Goal: Task Accomplishment & Management: Complete application form

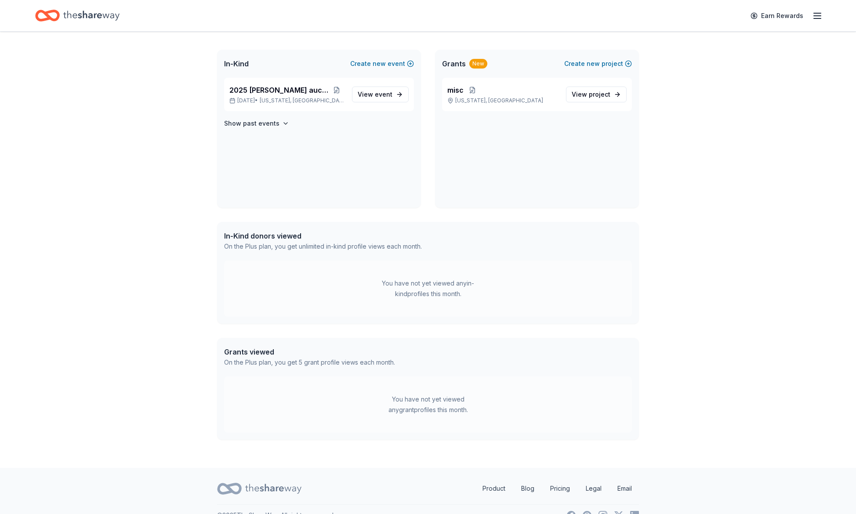
scroll to position [117, 0]
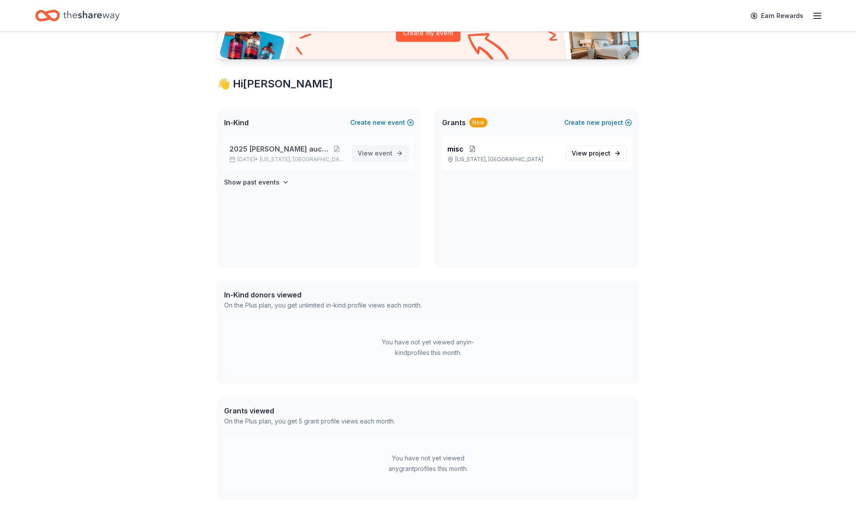
click at [385, 153] on span "event" at bounding box center [384, 152] width 18 height 7
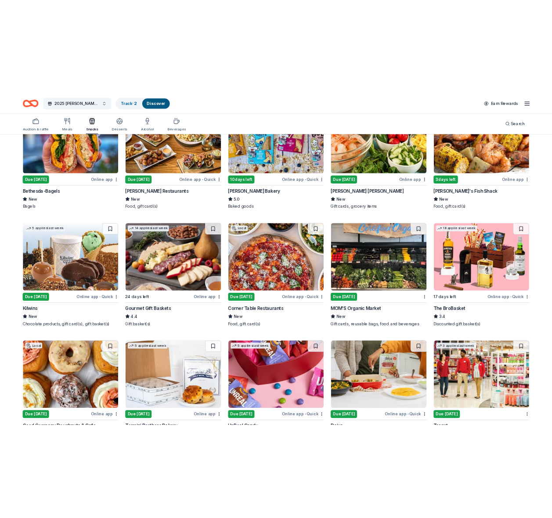
scroll to position [117, 0]
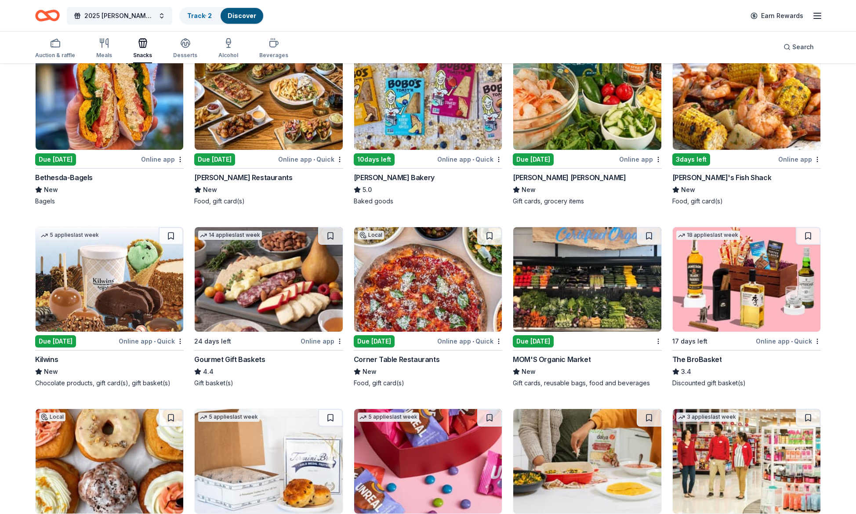
click at [153, 158] on div "Online app" at bounding box center [162, 159] width 43 height 11
click at [254, 176] on div "[PERSON_NAME] Restaurants" at bounding box center [243, 177] width 98 height 11
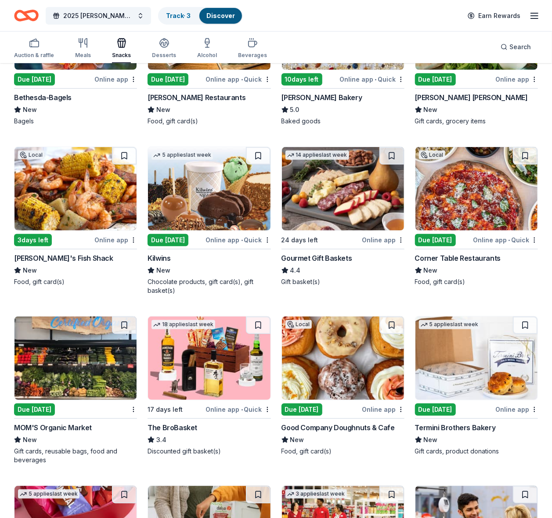
scroll to position [234, 0]
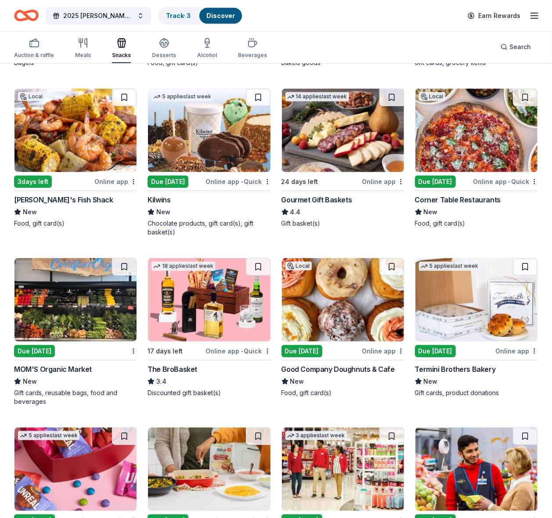
click at [509, 180] on span "•" at bounding box center [509, 181] width 2 height 7
click at [75, 370] on div "MOM'S Organic Market" at bounding box center [53, 369] width 78 height 11
click at [376, 351] on div "Online app" at bounding box center [383, 351] width 43 height 11
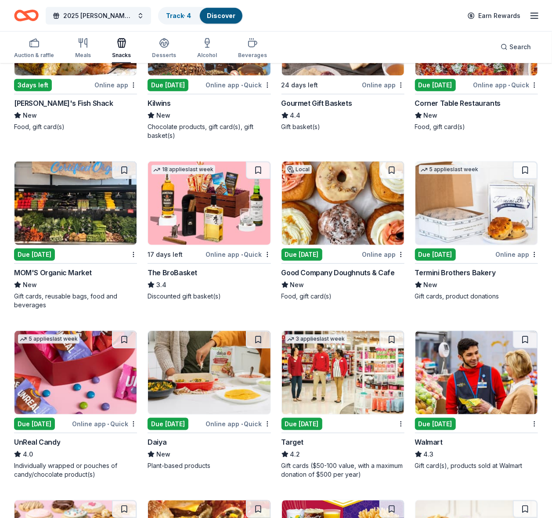
scroll to position [351, 0]
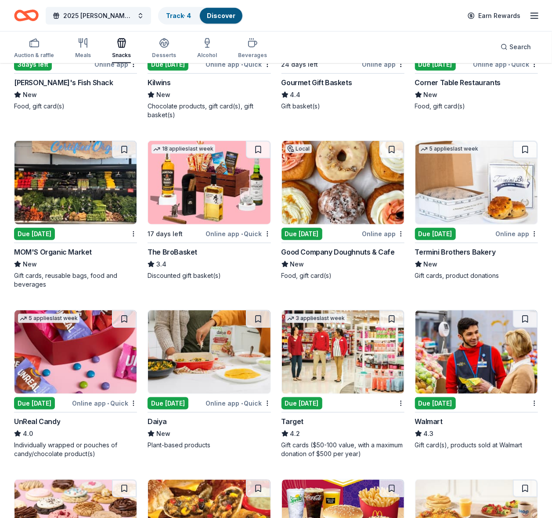
click at [442, 257] on div "Termini Brothers Bakery" at bounding box center [455, 252] width 81 height 11
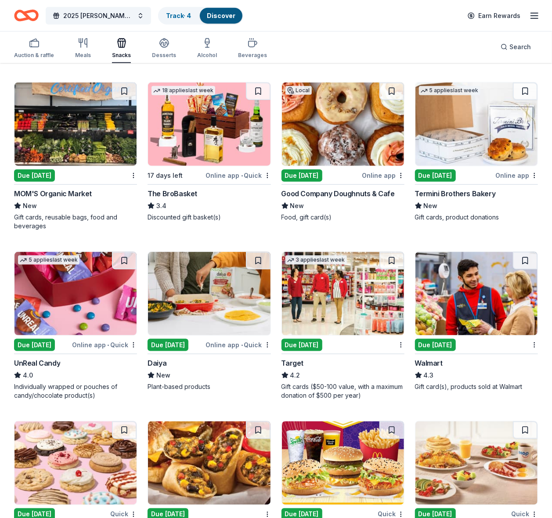
scroll to position [468, 0]
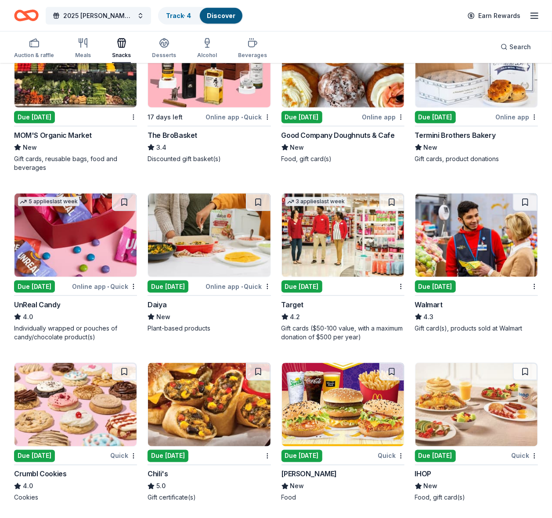
click at [220, 286] on div "Online app • Quick" at bounding box center [238, 286] width 65 height 11
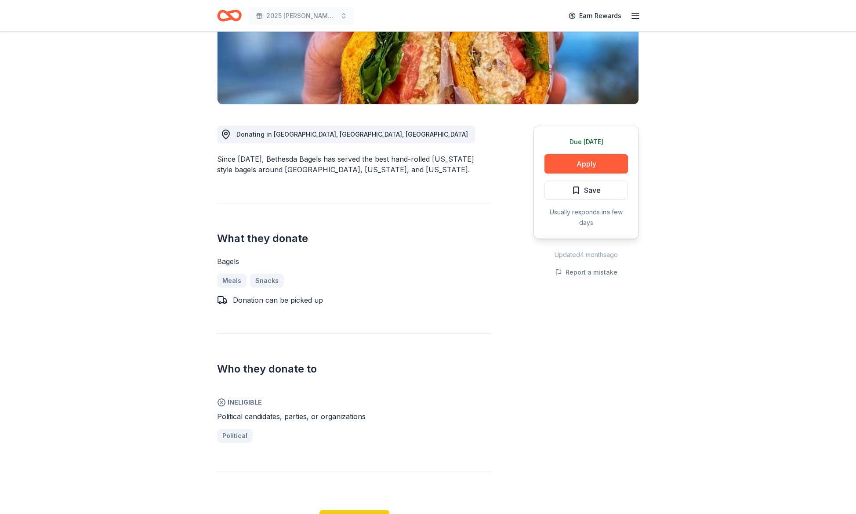
scroll to position [176, 0]
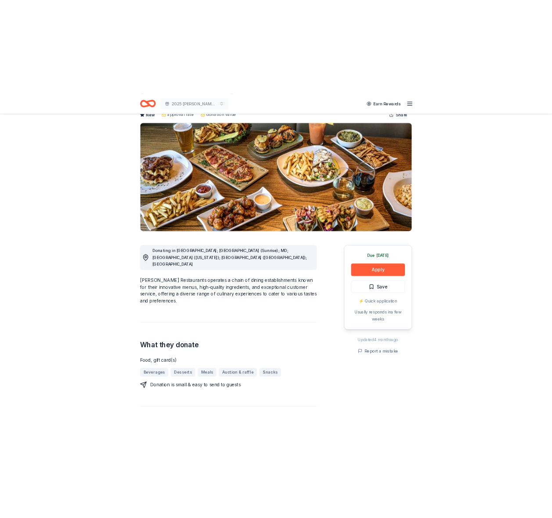
scroll to position [74, 0]
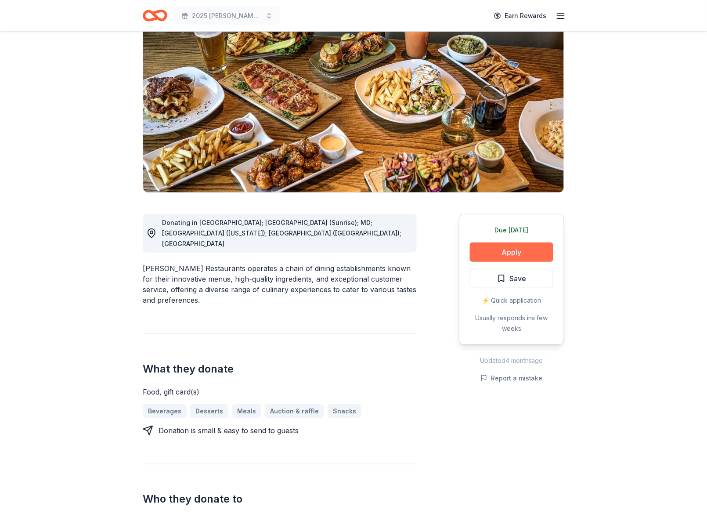
click at [514, 250] on button "Apply" at bounding box center [511, 252] width 83 height 19
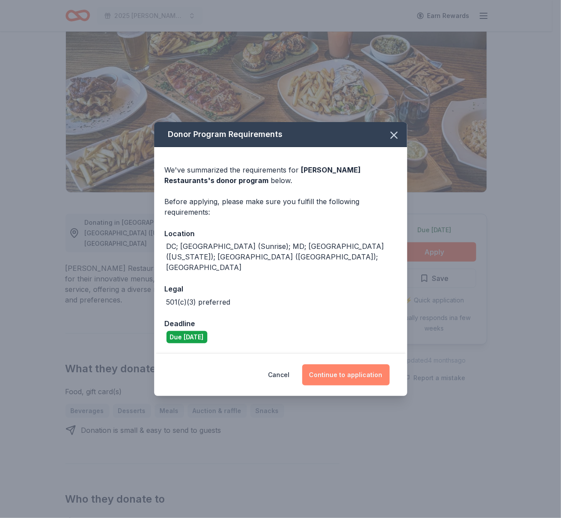
click at [340, 365] on button "Continue to application" at bounding box center [345, 375] width 87 height 21
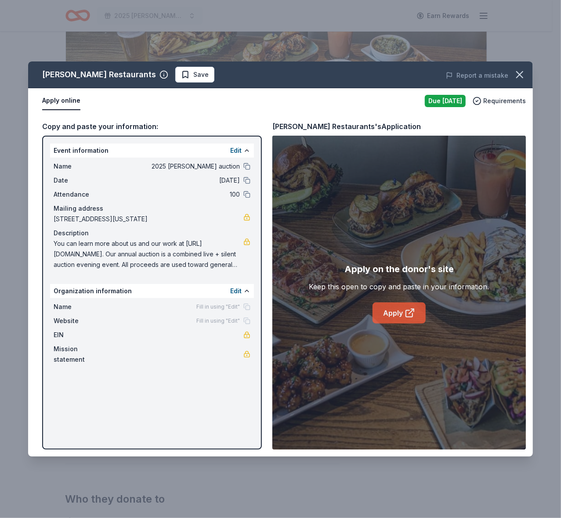
click at [392, 309] on link "Apply" at bounding box center [399, 313] width 53 height 21
click at [193, 76] on span "Save" at bounding box center [200, 74] width 15 height 11
click at [516, 75] on icon "button" at bounding box center [520, 75] width 12 height 12
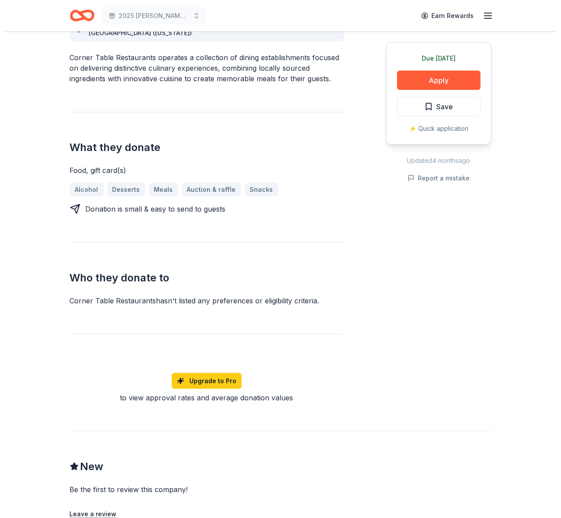
scroll to position [234, 0]
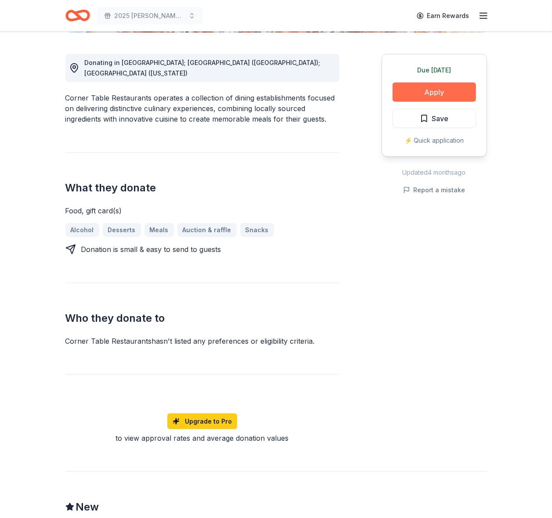
click at [440, 90] on button "Apply" at bounding box center [434, 92] width 83 height 19
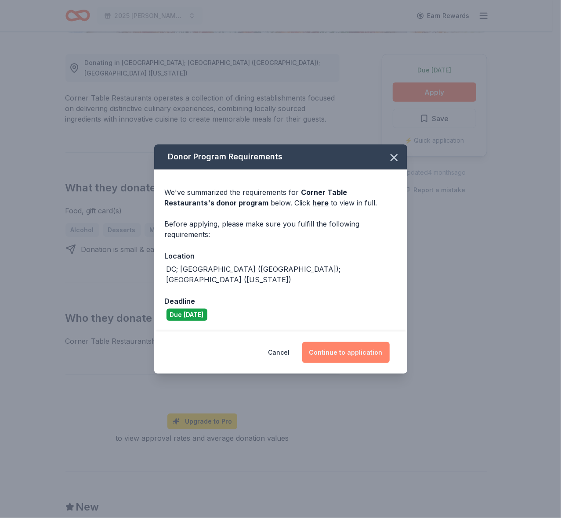
click at [322, 347] on button "Continue to application" at bounding box center [345, 352] width 87 height 21
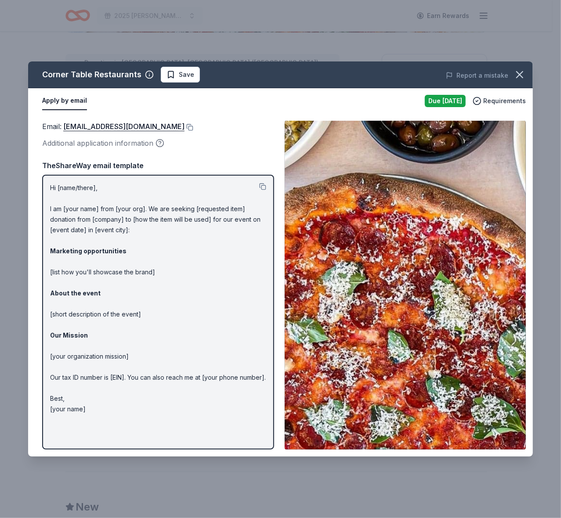
click at [47, 206] on div "Hi [name/there], I am [your name] from [your org]. We are seeking [requested it…" at bounding box center [158, 312] width 232 height 275
click at [261, 184] on button at bounding box center [262, 186] width 7 height 7
click at [185, 126] on button at bounding box center [189, 127] width 9 height 7
click at [181, 73] on span "Save" at bounding box center [186, 74] width 15 height 11
click at [194, 72] on html "2025 WES auction Earn Rewards Due tomorrow Share Corner Table Restaurants New S…" at bounding box center [280, 25] width 561 height 518
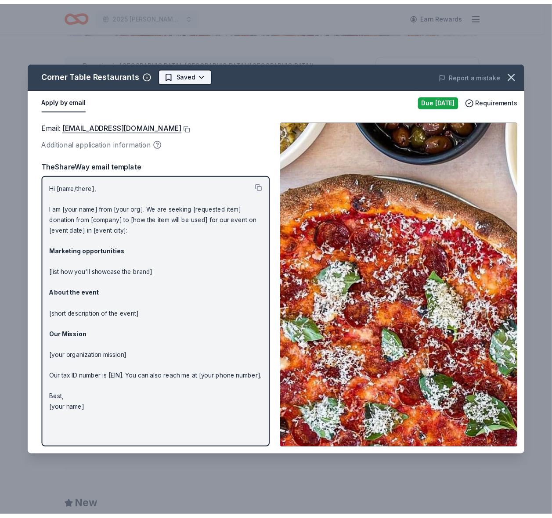
scroll to position [0, 0]
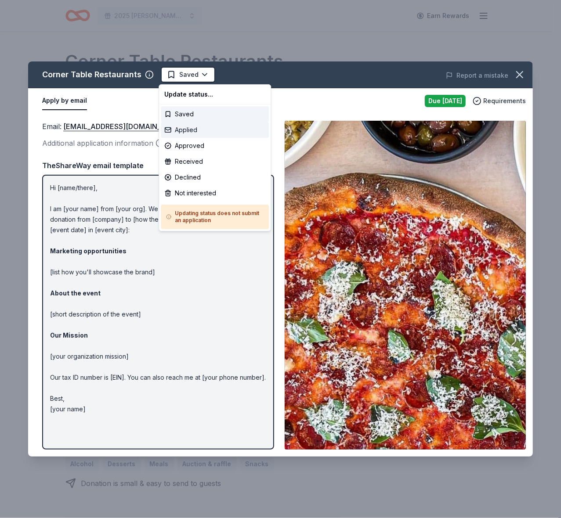
click at [190, 130] on div "Applied" at bounding box center [215, 130] width 108 height 16
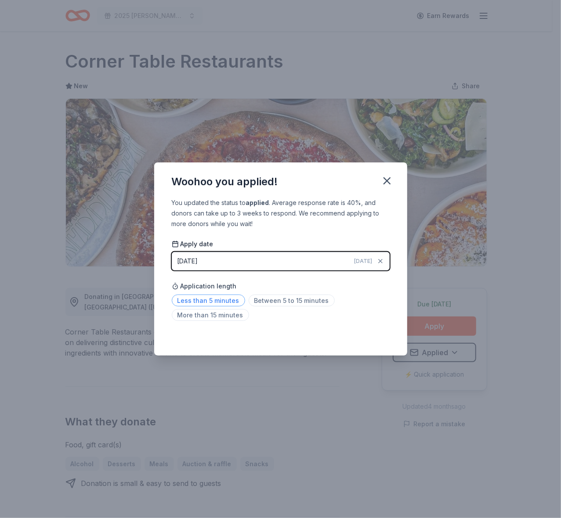
click at [217, 301] on span "Less than 5 minutes" at bounding box center [208, 301] width 73 height 12
click at [273, 301] on span "Between 5 to 15 minutes" at bounding box center [292, 301] width 86 height 12
click at [389, 178] on icon "button" at bounding box center [387, 181] width 6 height 6
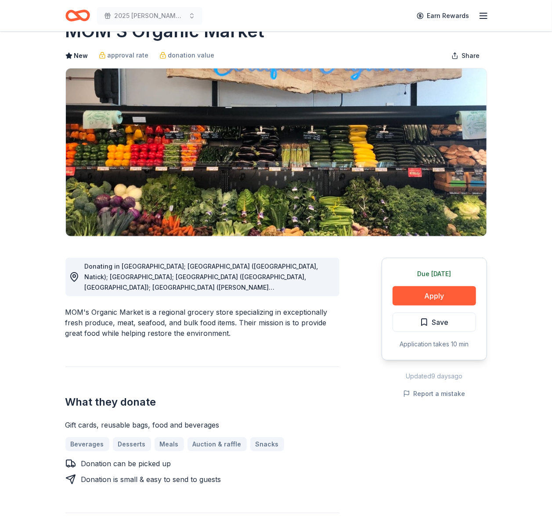
scroll to position [58, 0]
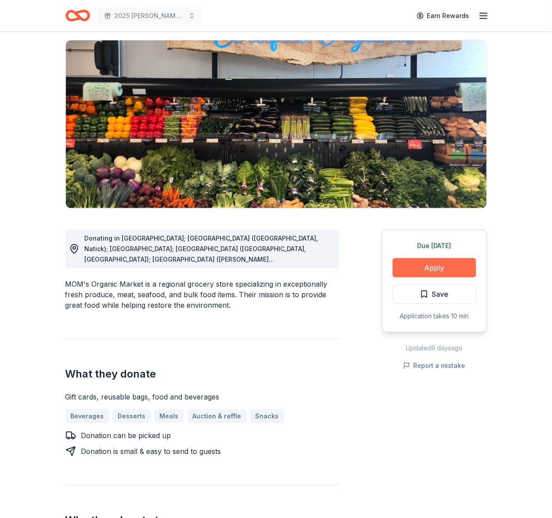
click at [425, 268] on button "Apply" at bounding box center [434, 267] width 83 height 19
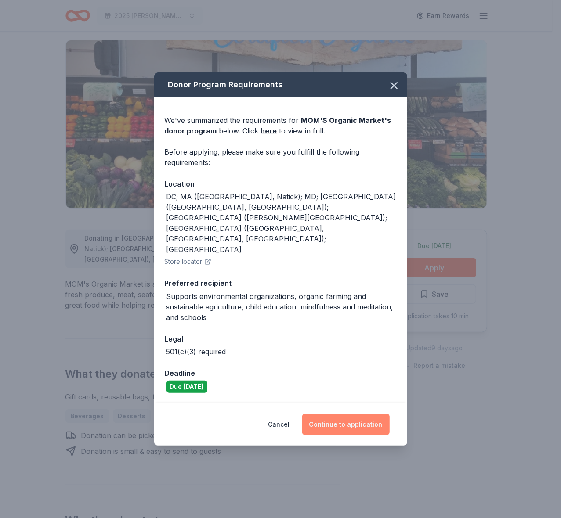
click at [343, 414] on button "Continue to application" at bounding box center [345, 424] width 87 height 21
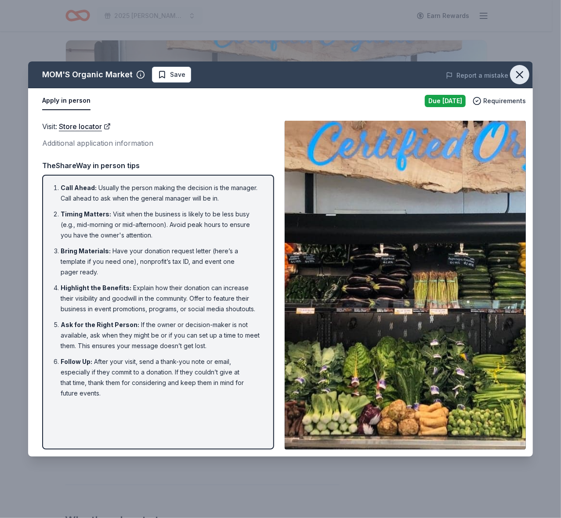
click at [521, 72] on icon "button" at bounding box center [520, 75] width 12 height 12
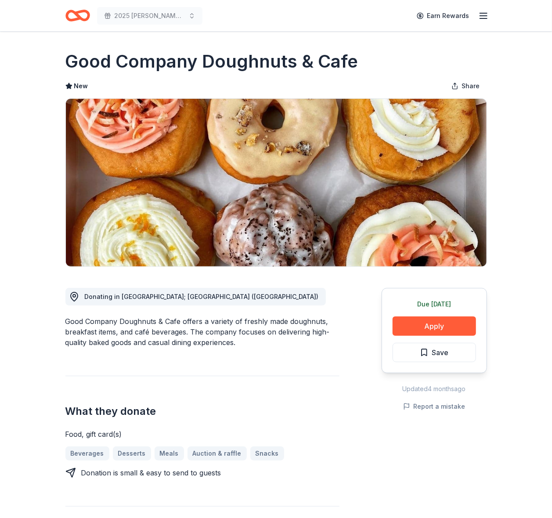
drag, startPoint x: 66, startPoint y: 60, endPoint x: 201, endPoint y: 62, distance: 135.3
click at [201, 62] on h1 "Good Company Doughnuts & Cafe" at bounding box center [211, 61] width 293 height 25
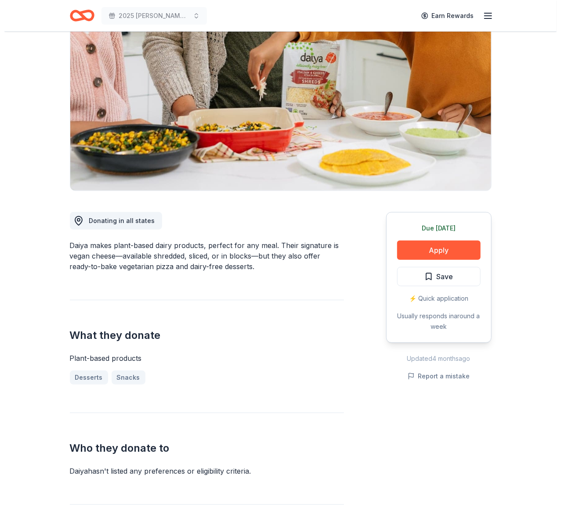
scroll to position [58, 0]
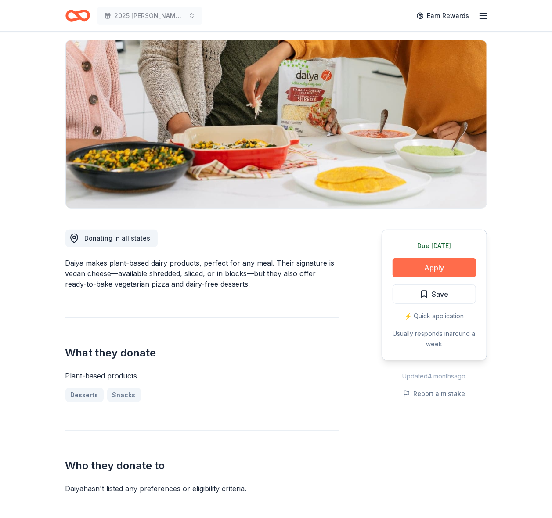
click at [438, 268] on button "Apply" at bounding box center [434, 267] width 83 height 19
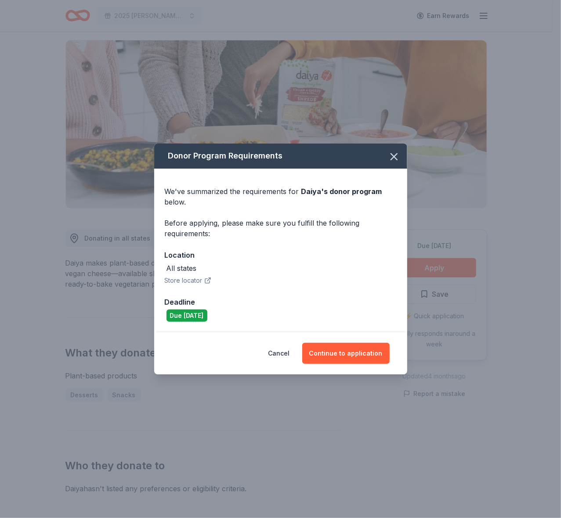
click at [190, 280] on button "Store locator" at bounding box center [188, 280] width 47 height 11
click at [360, 352] on button "Continue to application" at bounding box center [345, 353] width 87 height 21
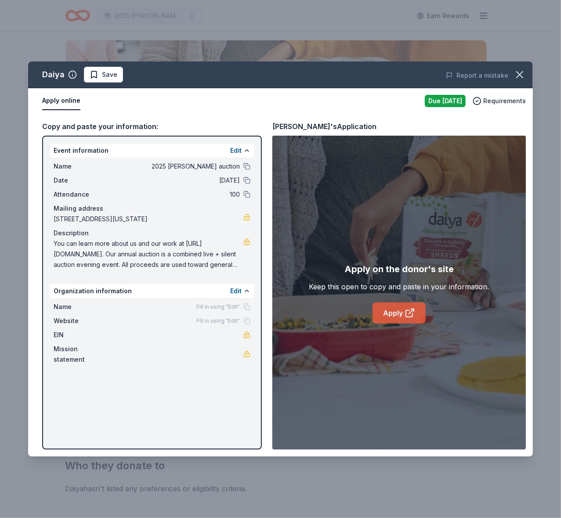
click at [394, 310] on link "Apply" at bounding box center [399, 313] width 53 height 21
